Goal: Find contact information: Find contact information

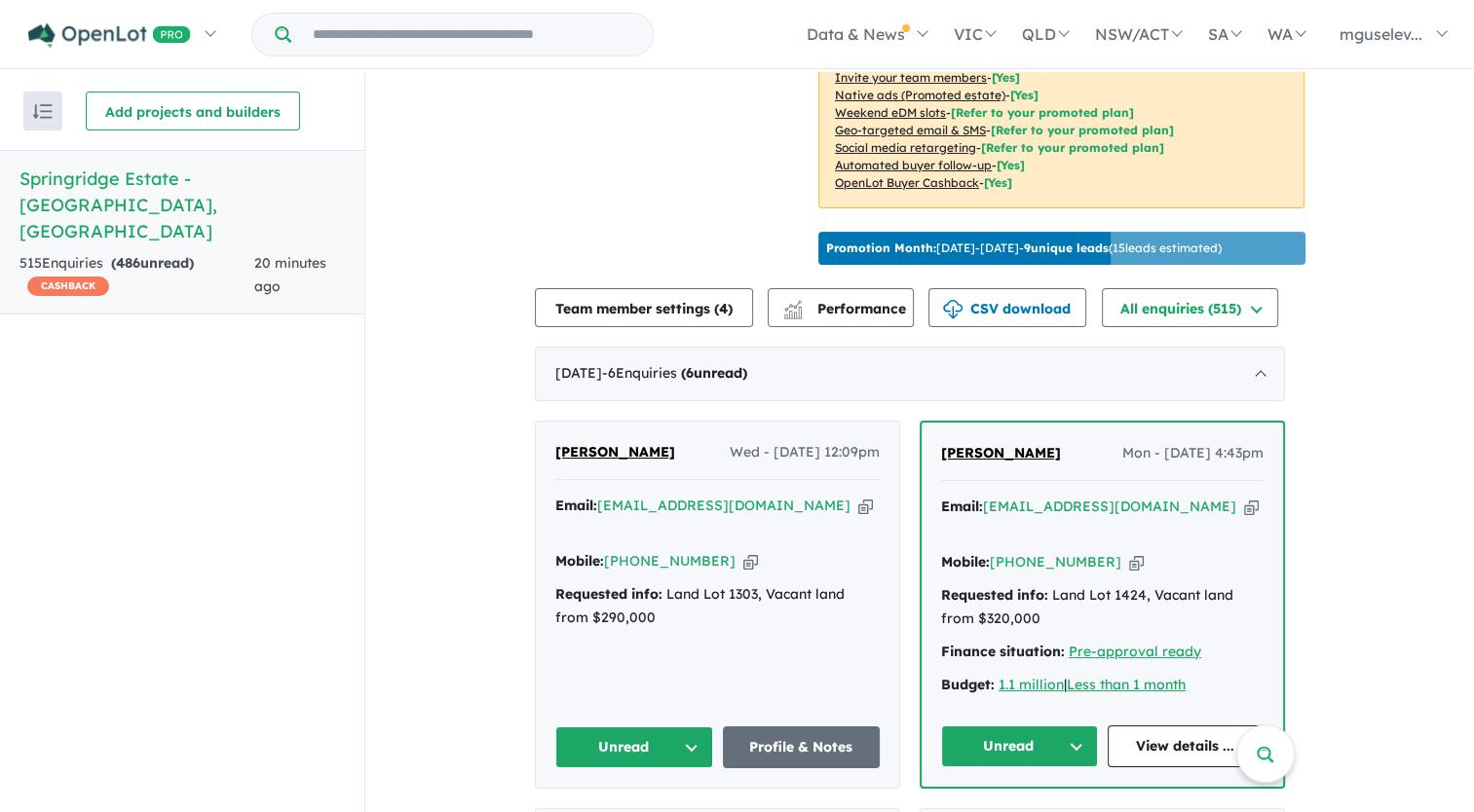
scroll to position [584, 0]
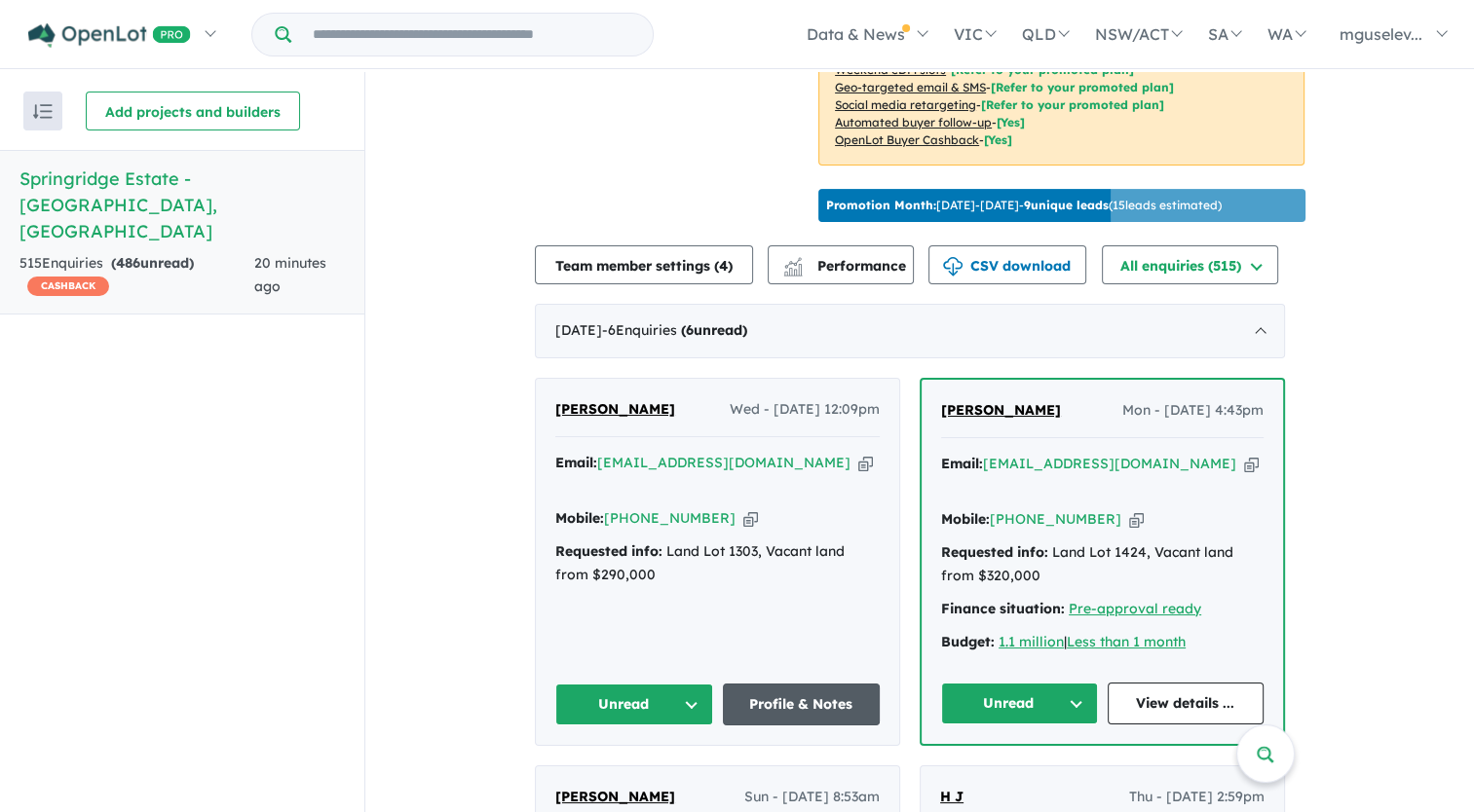
click at [777, 692] on link "Profile & Notes" at bounding box center [801, 704] width 158 height 42
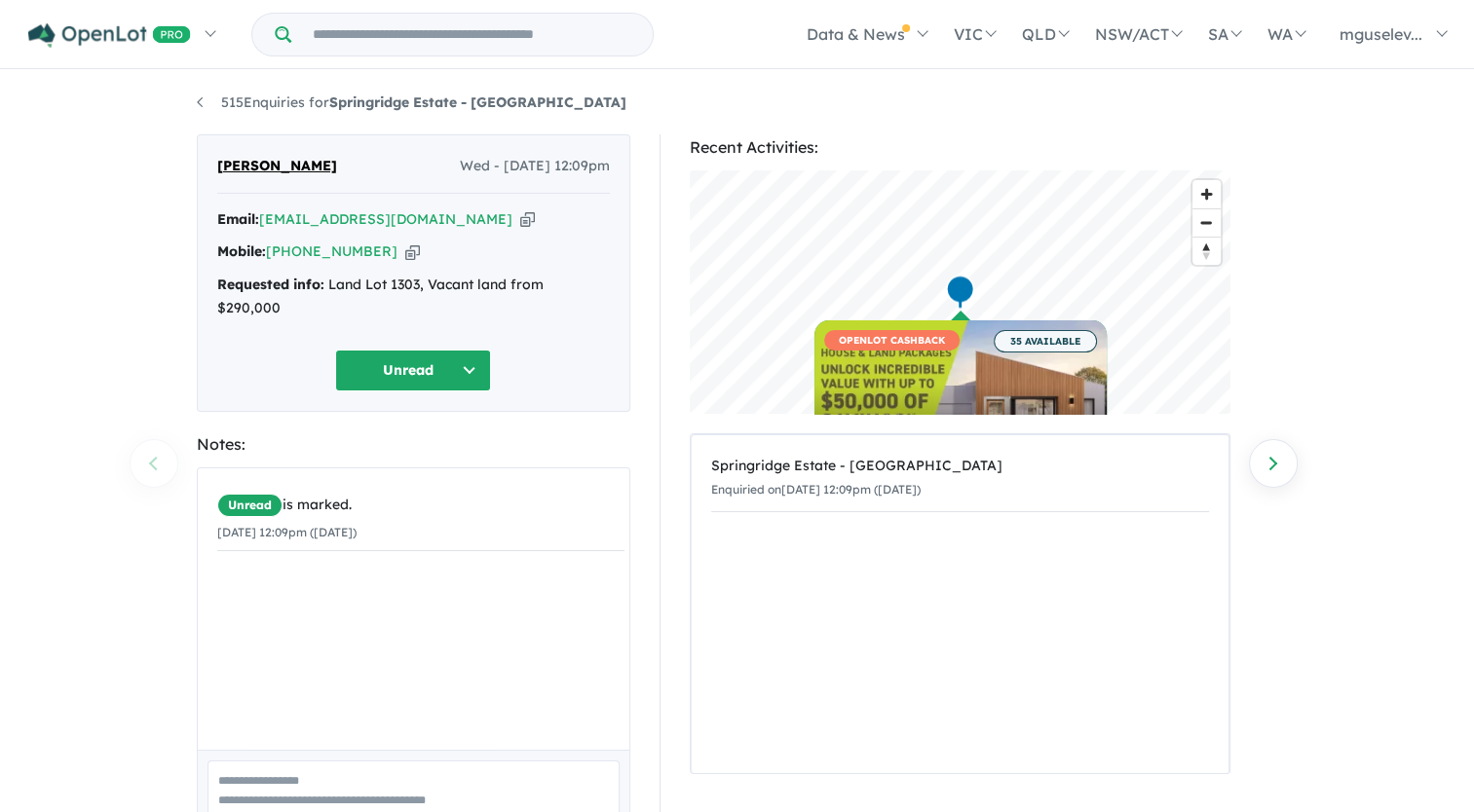
click at [405, 256] on icon "button" at bounding box center [412, 251] width 15 height 21
click at [472, 221] on div "Email: [EMAIL_ADDRESS][DOMAIN_NAME] Copied!" at bounding box center [413, 220] width 392 height 23
click at [520, 216] on icon "button" at bounding box center [527, 219] width 15 height 21
click at [405, 252] on icon "button" at bounding box center [412, 251] width 15 height 21
